Goal: Find specific page/section: Find specific page/section

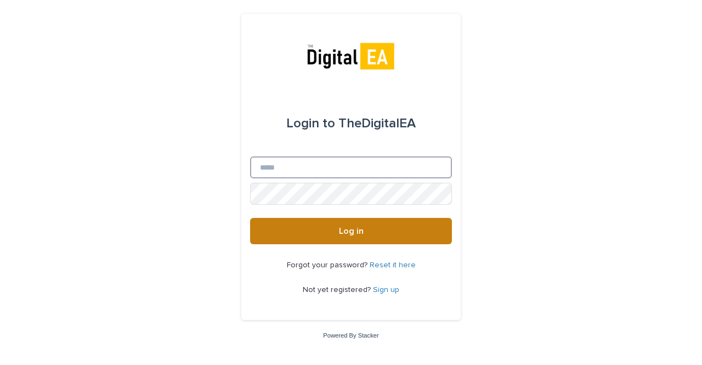
type input "**********"
drag, startPoint x: 342, startPoint y: 230, endPoint x: 701, endPoint y: 3, distance: 425.0
click at [342, 230] on span "Log in" at bounding box center [351, 231] width 25 height 9
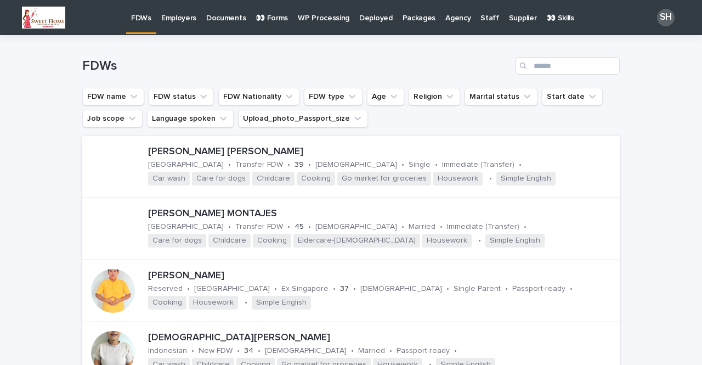
click at [279, 20] on p "👀 Forms" at bounding box center [272, 11] width 32 height 23
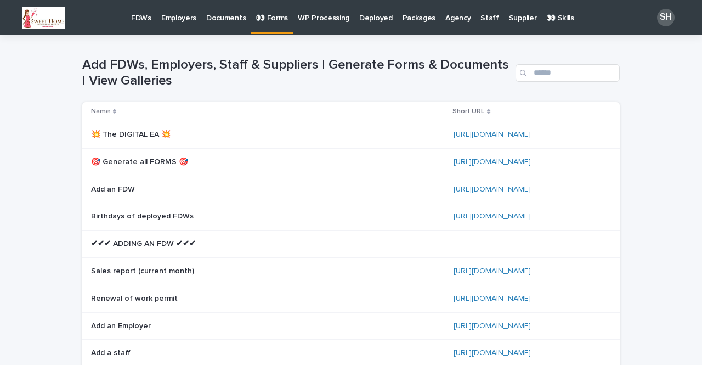
click at [460, 157] on div "[URL][DOMAIN_NAME]" at bounding box center [528, 161] width 149 height 9
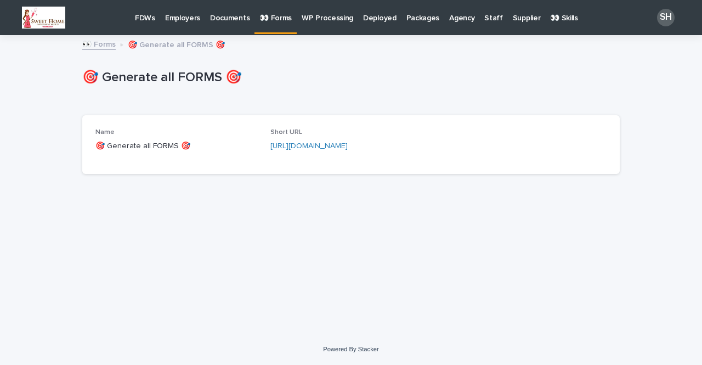
click at [296, 154] on div "Short URL [URL][DOMAIN_NAME]" at bounding box center [351, 144] width 162 height 32
click at [298, 146] on link "https://bit.ly/3IpiHqz" at bounding box center [308, 146] width 77 height 8
click at [307, 142] on link "https://bit.ly/3IpiHqz" at bounding box center [308, 146] width 77 height 8
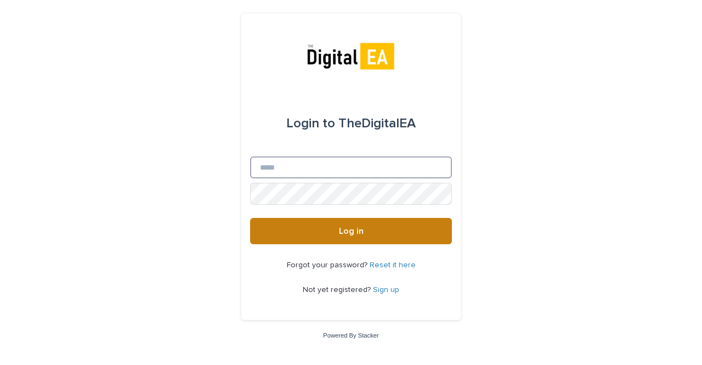
type input "**********"
click at [337, 240] on button "Log in" at bounding box center [351, 231] width 202 height 26
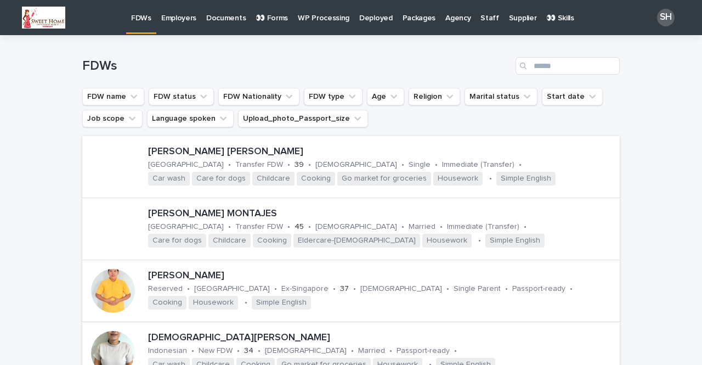
click at [268, 12] on p "👀 Forms" at bounding box center [272, 11] width 32 height 23
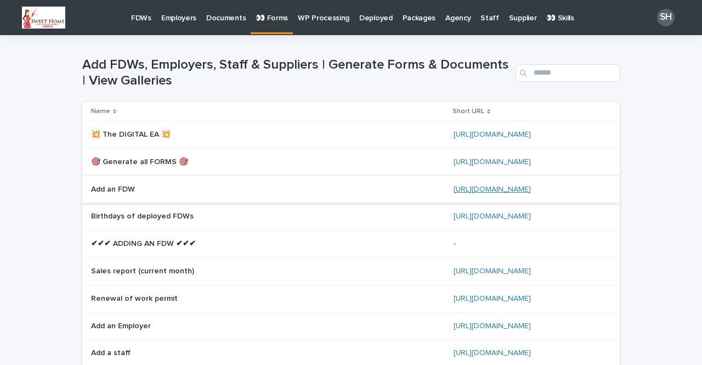
click at [467, 188] on link "[URL][DOMAIN_NAME]" at bounding box center [492, 189] width 77 height 8
